Goal: Task Accomplishment & Management: Complete application form

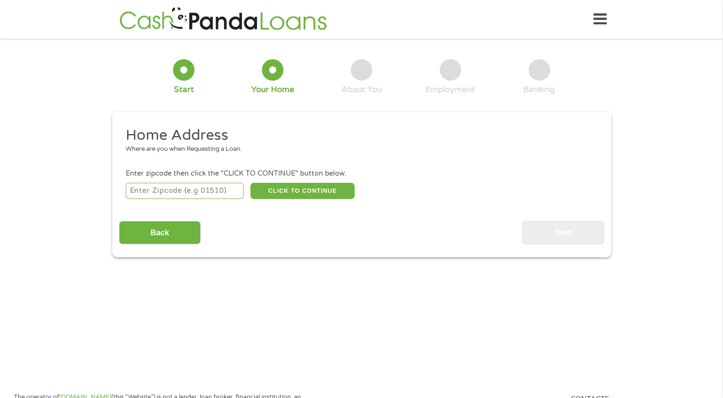
click at [216, 188] on input "number" at bounding box center [185, 191] width 118 height 16
type input "77384"
click at [275, 192] on button "CLICK TO CONTINUE" at bounding box center [302, 191] width 104 height 16
type input "77384"
type input "Conroe"
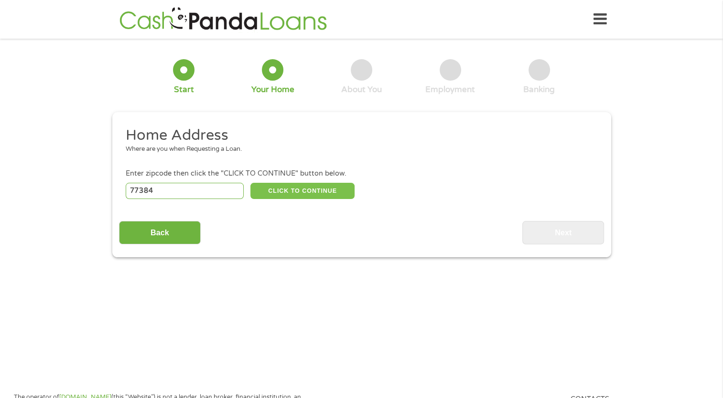
select select "[US_STATE]"
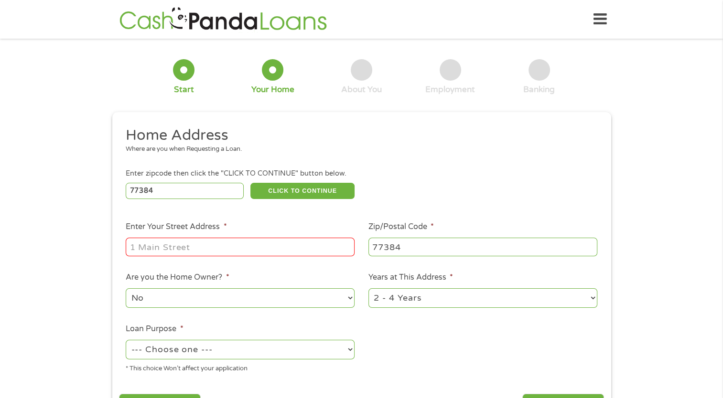
click at [245, 249] on input "Enter Your Street Address *" at bounding box center [240, 247] width 229 height 18
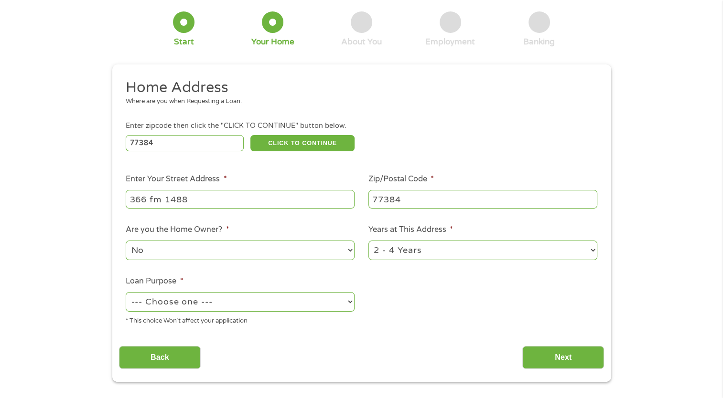
type input "366 fm 1488"
click at [345, 305] on select "--- Choose one --- Pay Bills Debt Consolidation Home Improvement Major Purchase…" at bounding box center [240, 302] width 229 height 20
select select "other"
click at [126, 293] on select "--- Choose one --- Pay Bills Debt Consolidation Home Improvement Major Purchase…" at bounding box center [240, 302] width 229 height 20
click at [555, 363] on input "Next" at bounding box center [563, 357] width 82 height 23
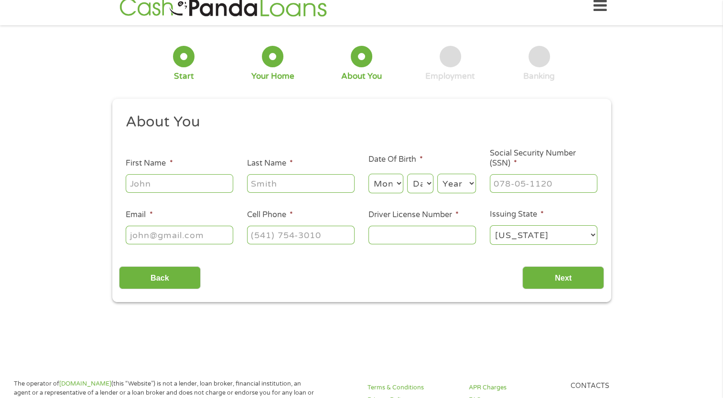
scroll to position [0, 0]
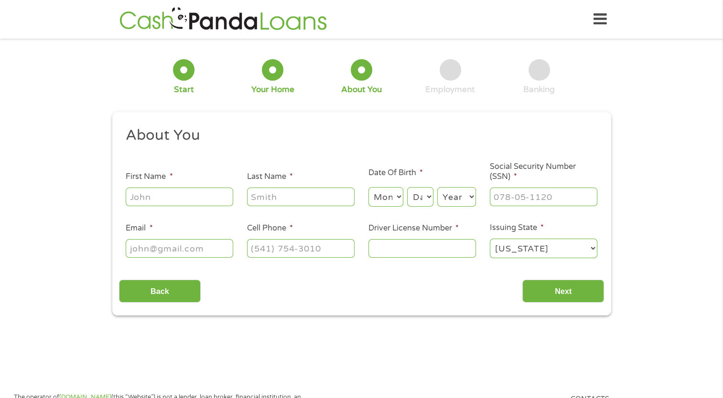
click at [159, 193] on input "First Name *" at bounding box center [179, 197] width 107 height 18
type input "[PERSON_NAME]"
type input "[EMAIL_ADDRESS][DOMAIN_NAME]"
type input "[PHONE_NUMBER]"
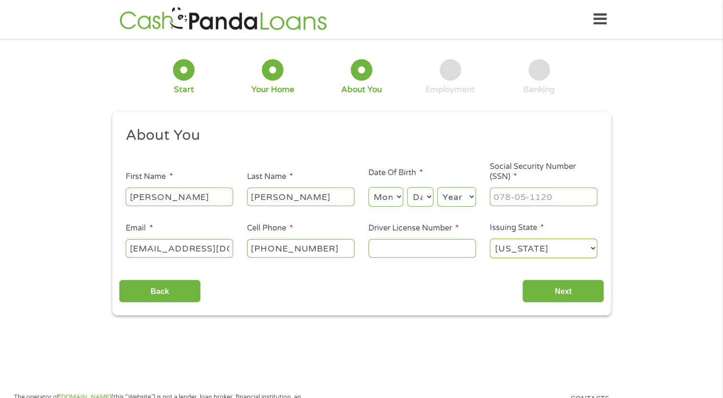
click at [398, 200] on select "Month 1 2 3 4 5 6 7 8 9 10 11 12" at bounding box center [385, 197] width 35 height 20
select select "7"
click at [368, 188] on select "Month 1 2 3 4 5 6 7 8 9 10 11 12" at bounding box center [385, 197] width 35 height 20
click at [430, 200] on select "Day 1 2 3 4 5 6 7 8 9 10 11 12 13 14 15 16 17 18 19 20 21 22 23 24 25 26 27 28 …" at bounding box center [420, 197] width 26 height 20
select select "30"
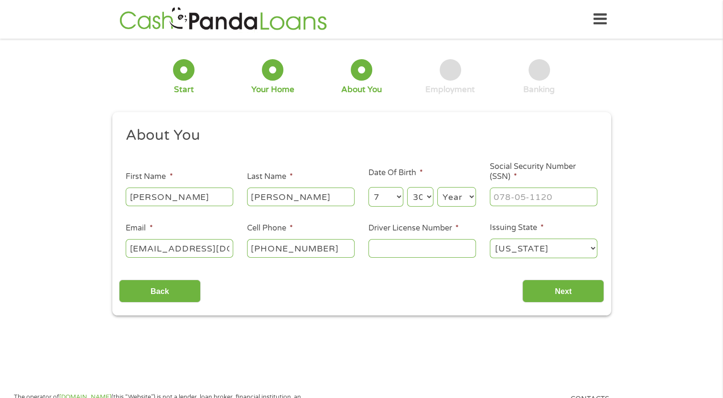
click at [407, 188] on select "Day 1 2 3 4 5 6 7 8 9 10 11 12 13 14 15 16 17 18 19 20 21 22 23 24 25 26 27 28 …" at bounding box center [420, 197] width 26 height 20
type input "___-__-____"
click at [517, 198] on input "___-__-____" at bounding box center [543, 197] width 107 height 18
click at [472, 200] on select "Year [DATE] 2006 2005 2004 2003 2002 2001 2000 1999 1998 1997 1996 1995 1994 19…" at bounding box center [456, 197] width 39 height 20
select select "1982"
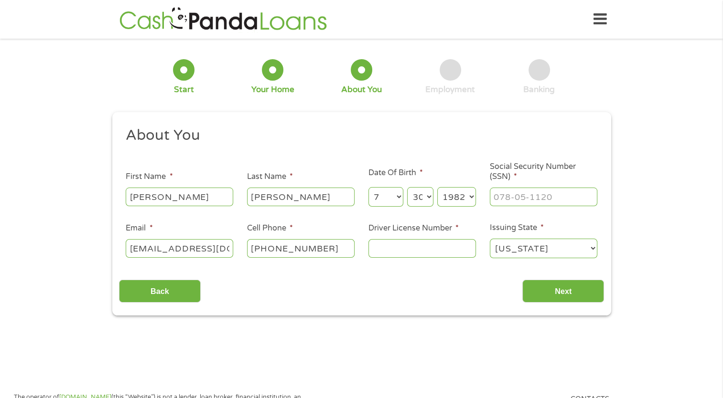
click at [437, 188] on select "Year [DATE] 2006 2005 2004 2003 2002 2001 2000 1999 1998 1997 1996 1995 1994 19…" at bounding box center [456, 197] width 39 height 20
click at [510, 195] on input "___-__-____" at bounding box center [543, 197] width 107 height 18
type input "458-85-8437"
click at [429, 254] on input "Driver License Number *" at bounding box center [421, 248] width 107 height 18
click at [380, 249] on input "1784907" at bounding box center [421, 248] width 107 height 18
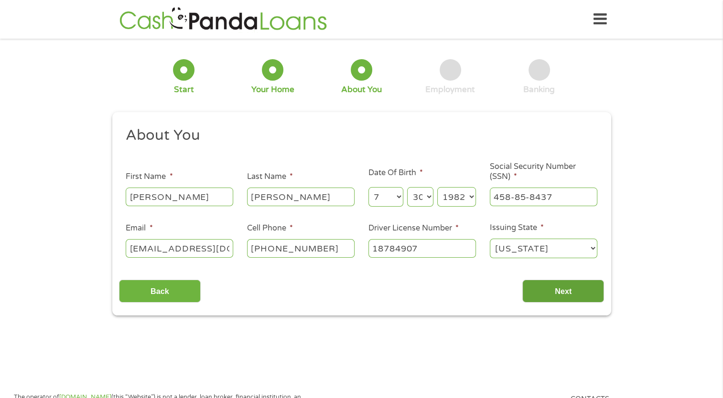
type input "18784907"
click at [554, 295] on input "Next" at bounding box center [563, 291] width 82 height 23
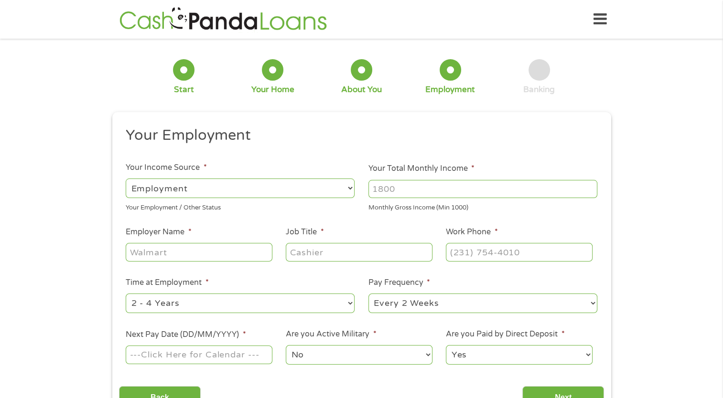
click at [437, 192] on input "Your Total Monthly Income *" at bounding box center [482, 189] width 229 height 18
type input "6400"
click at [210, 257] on input "Employer Name *" at bounding box center [199, 252] width 146 height 18
type input "Dragon Products"
click at [359, 255] on input "Job Title *" at bounding box center [359, 252] width 146 height 18
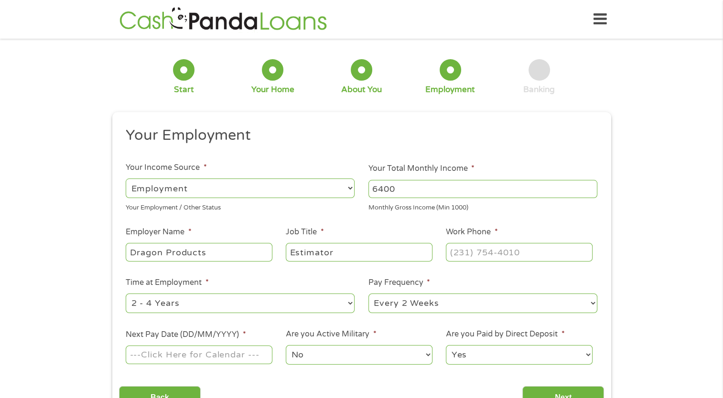
type input "Estimator"
click at [474, 253] on input "(___) ___-____" at bounding box center [519, 252] width 146 height 18
type input "[PHONE_NUMBER]"
click at [341, 308] on select "--- Choose one --- 1 Year or less 1 - 2 Years 2 - 4 Years Over 4 Years" at bounding box center [240, 304] width 229 height 20
select select "12months"
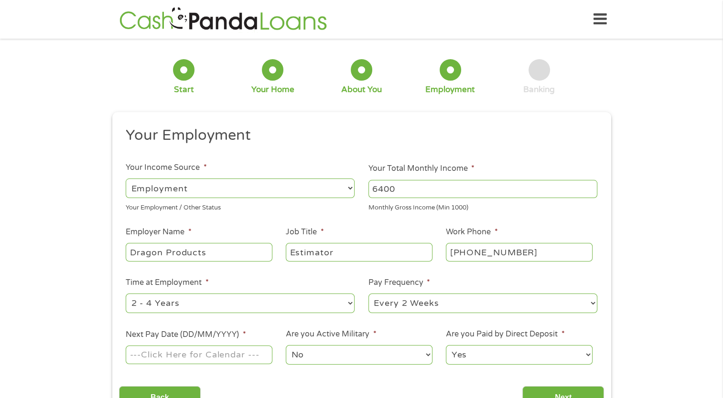
click at [126, 294] on select "--- Choose one --- 1 Year or less 1 - 2 Years 2 - 4 Years Over 4 Years" at bounding box center [240, 304] width 229 height 20
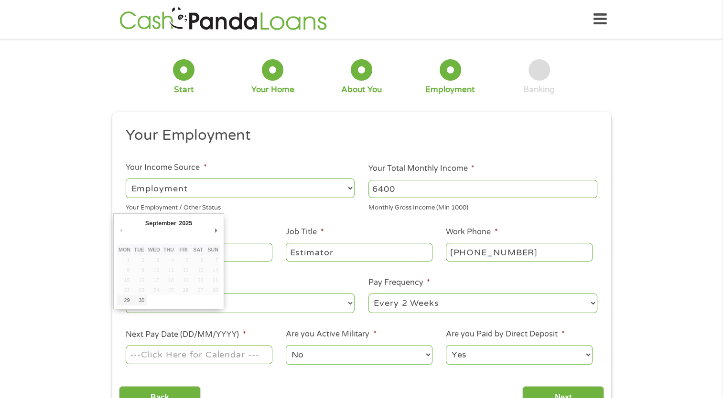
click at [231, 357] on input "Next Pay Date (DD/MM/YYYY) *" at bounding box center [199, 355] width 146 height 18
type input "[DATE]"
click at [197, 360] on input "[DATE]" at bounding box center [199, 355] width 146 height 18
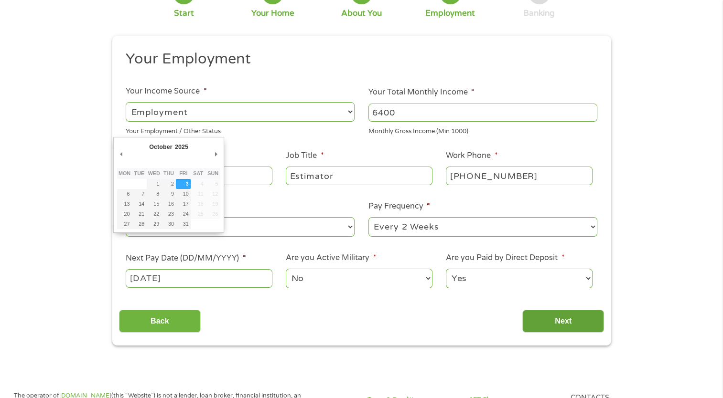
scroll to position [96, 0]
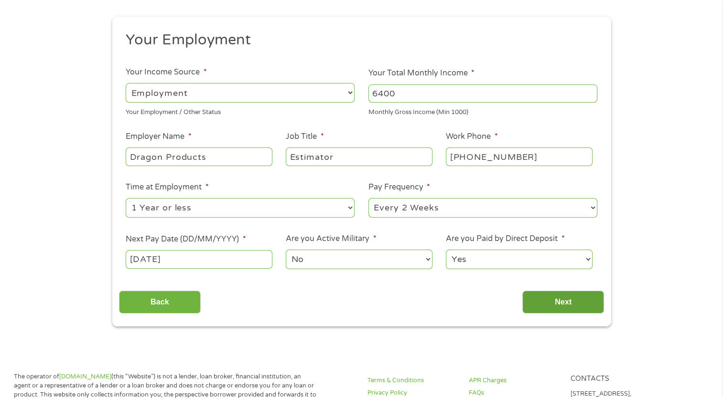
click at [564, 305] on input "Next" at bounding box center [563, 302] width 82 height 23
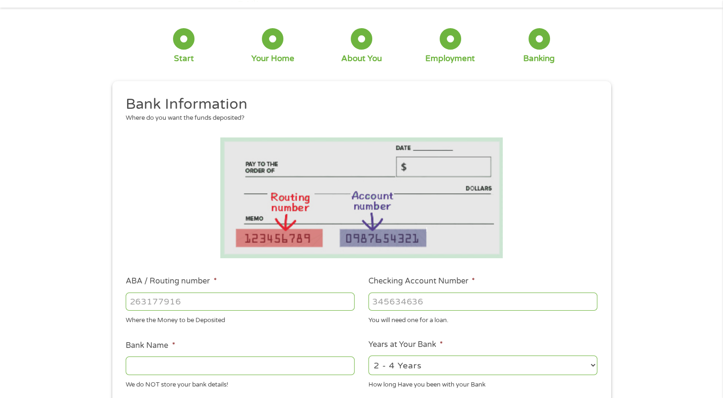
scroll to position [48, 0]
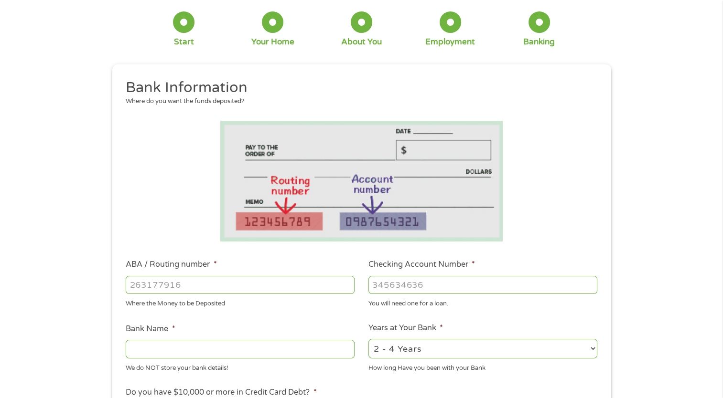
click at [240, 282] on input "ABA / Routing number *" at bounding box center [240, 285] width 229 height 18
type input "111900659"
type input "[PERSON_NAME] FARGO BANK"
type input "111900659"
click at [398, 286] on input "Checking Account Number *" at bounding box center [482, 285] width 229 height 18
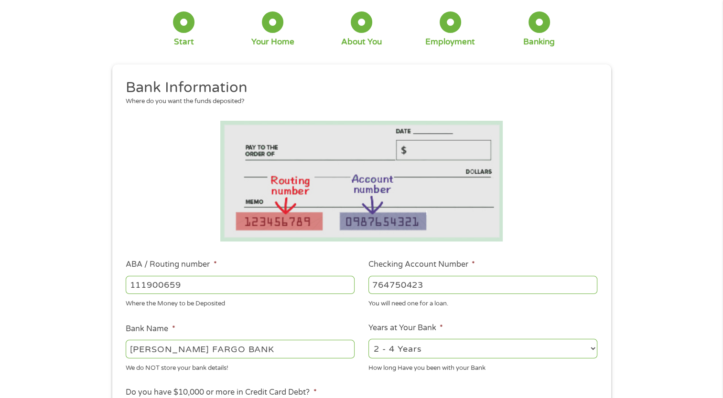
click at [413, 283] on input "764750423" at bounding box center [482, 285] width 229 height 18
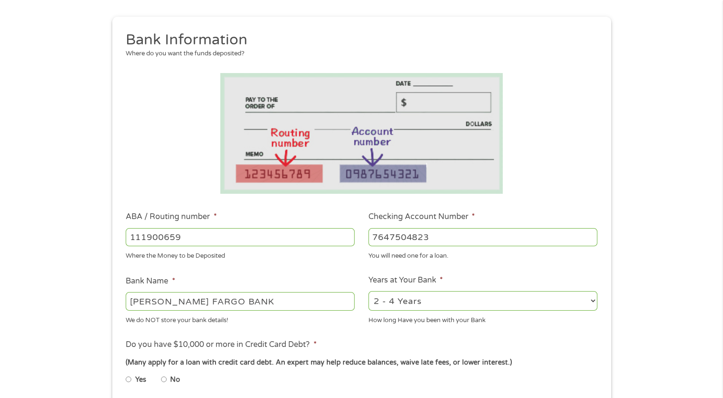
scroll to position [191, 0]
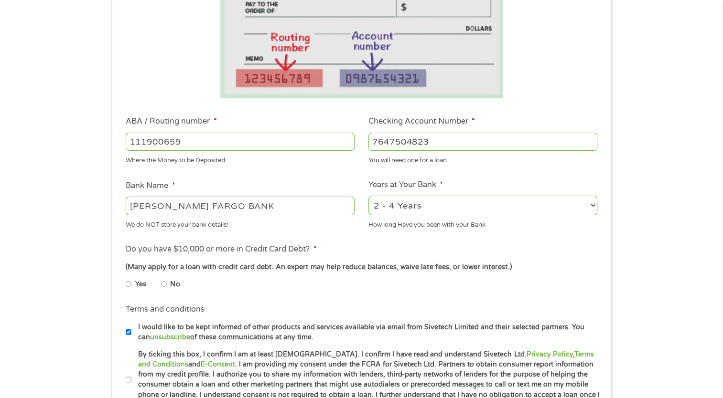
type input "7647504823"
click at [163, 281] on input "No" at bounding box center [164, 284] width 6 height 15
radio input "true"
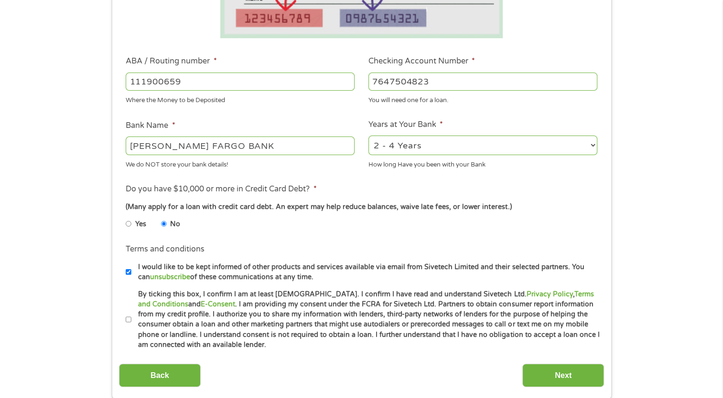
scroll to position [334, 0]
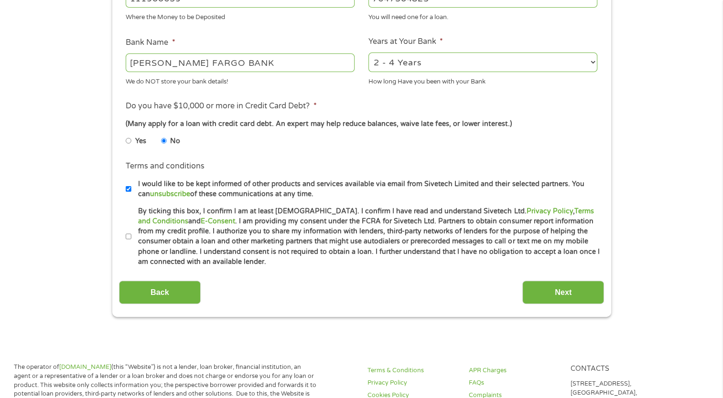
click at [133, 236] on label "By ticking this box, I confirm I am at least [DEMOGRAPHIC_DATA]. I confirm I ha…" at bounding box center [365, 236] width 469 height 61
click at [131, 236] on input "By ticking this box, I confirm I am at least [DEMOGRAPHIC_DATA]. I confirm I ha…" at bounding box center [129, 236] width 6 height 15
checkbox input "true"
click at [551, 290] on input "Next" at bounding box center [563, 292] width 82 height 23
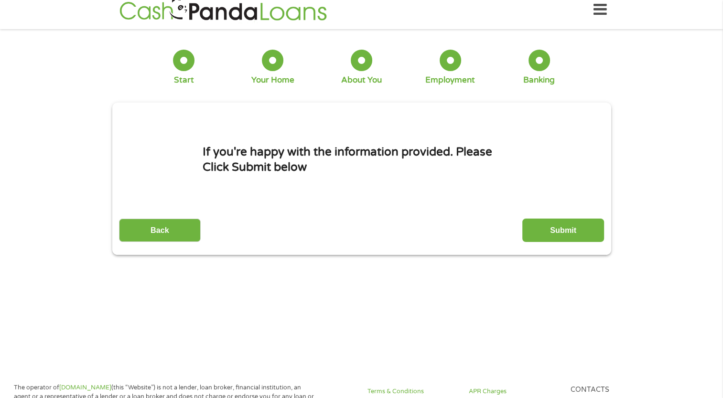
scroll to position [0, 0]
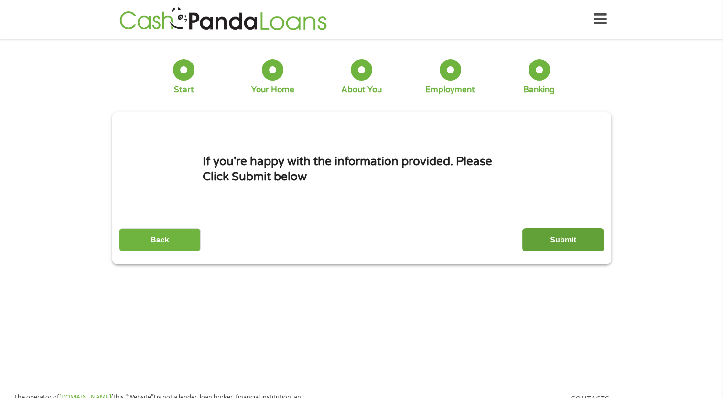
click at [572, 242] on input "Submit" at bounding box center [563, 239] width 82 height 23
